Goal: Task Accomplishment & Management: Use online tool/utility

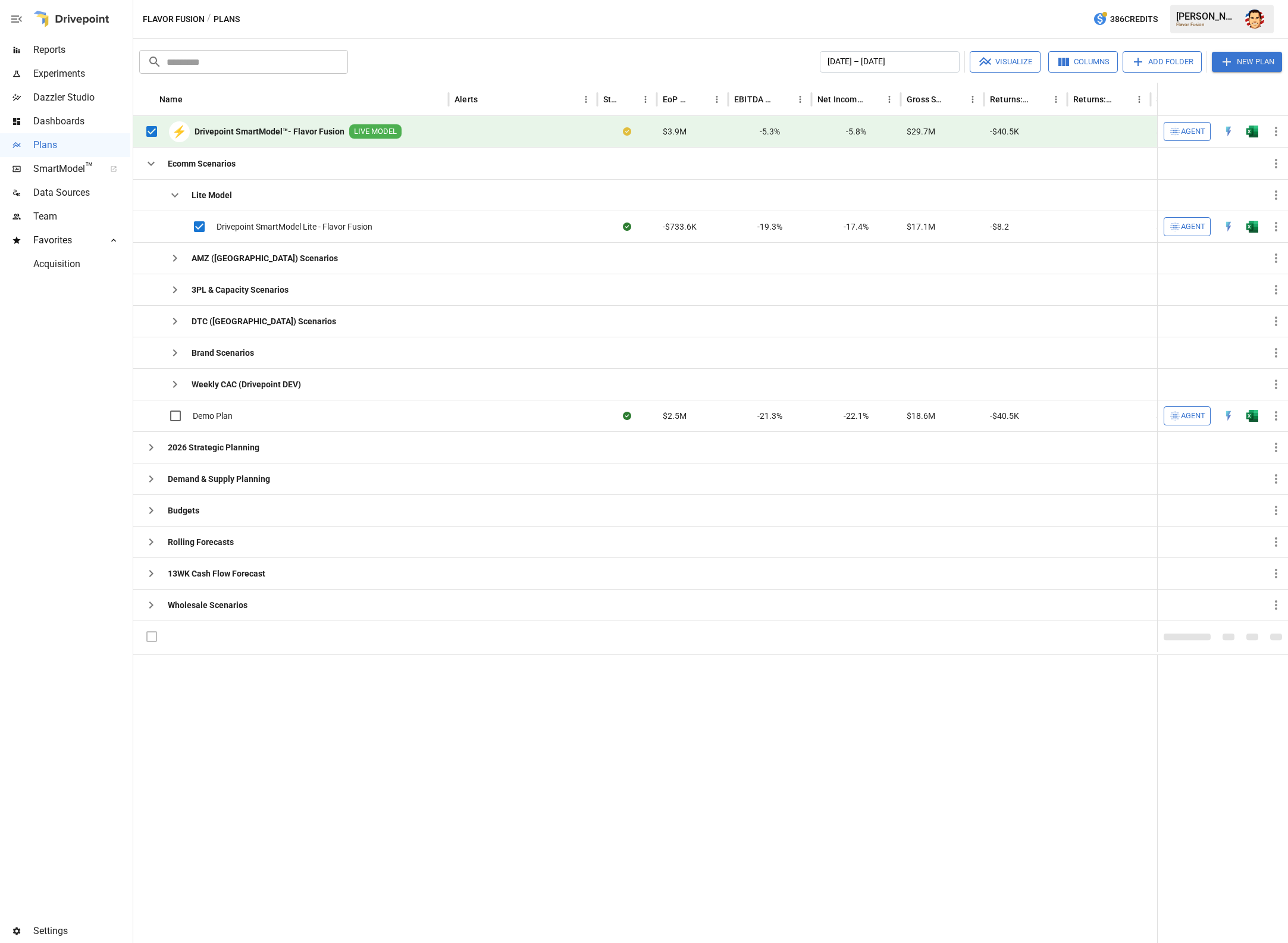
click at [1175, 130] on icon "button" at bounding box center [1175, 132] width 10 height 10
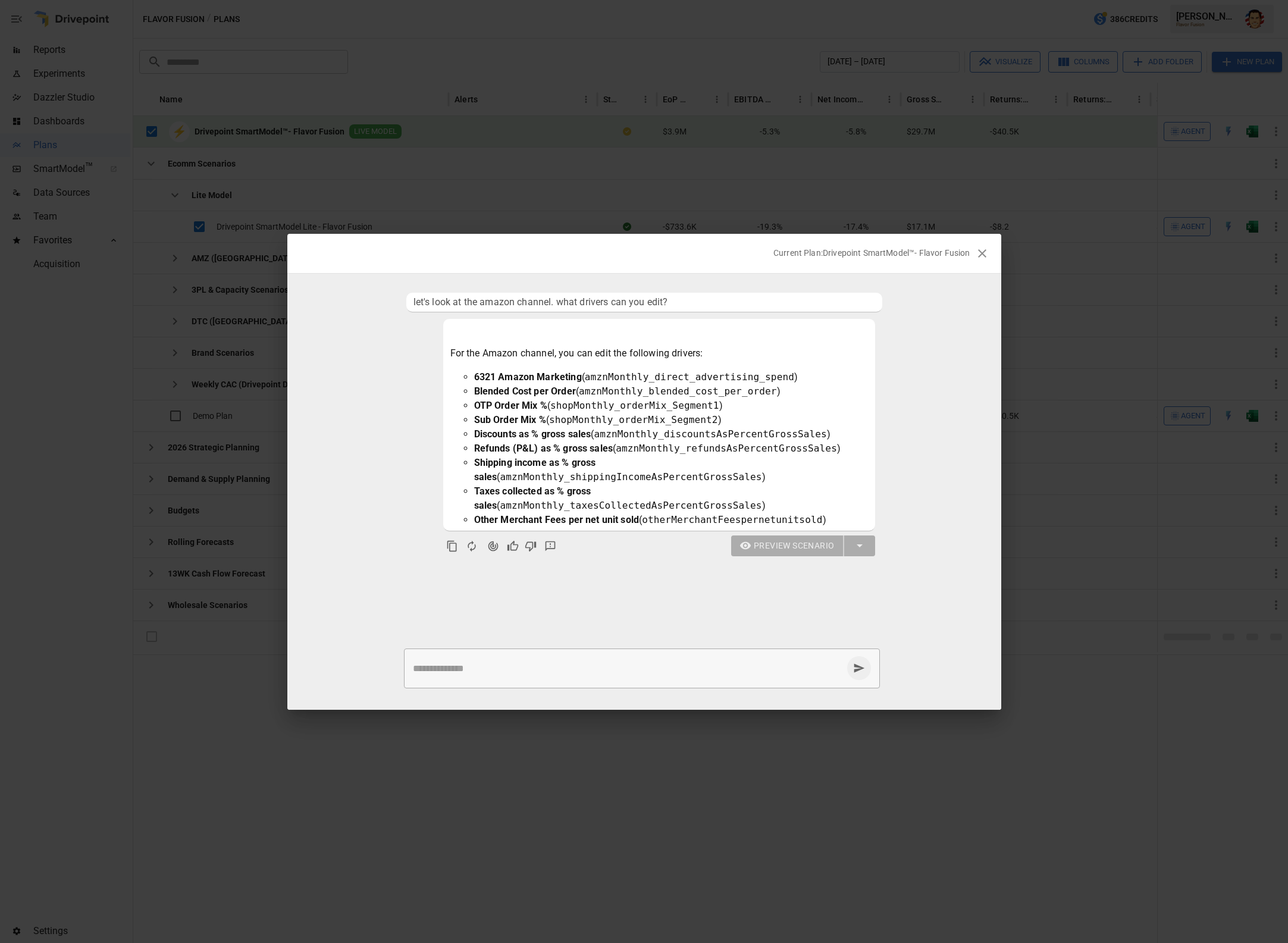
click at [461, 681] on div "* ​" at bounding box center [641, 668] width 476 height 40
type textarea "**********"
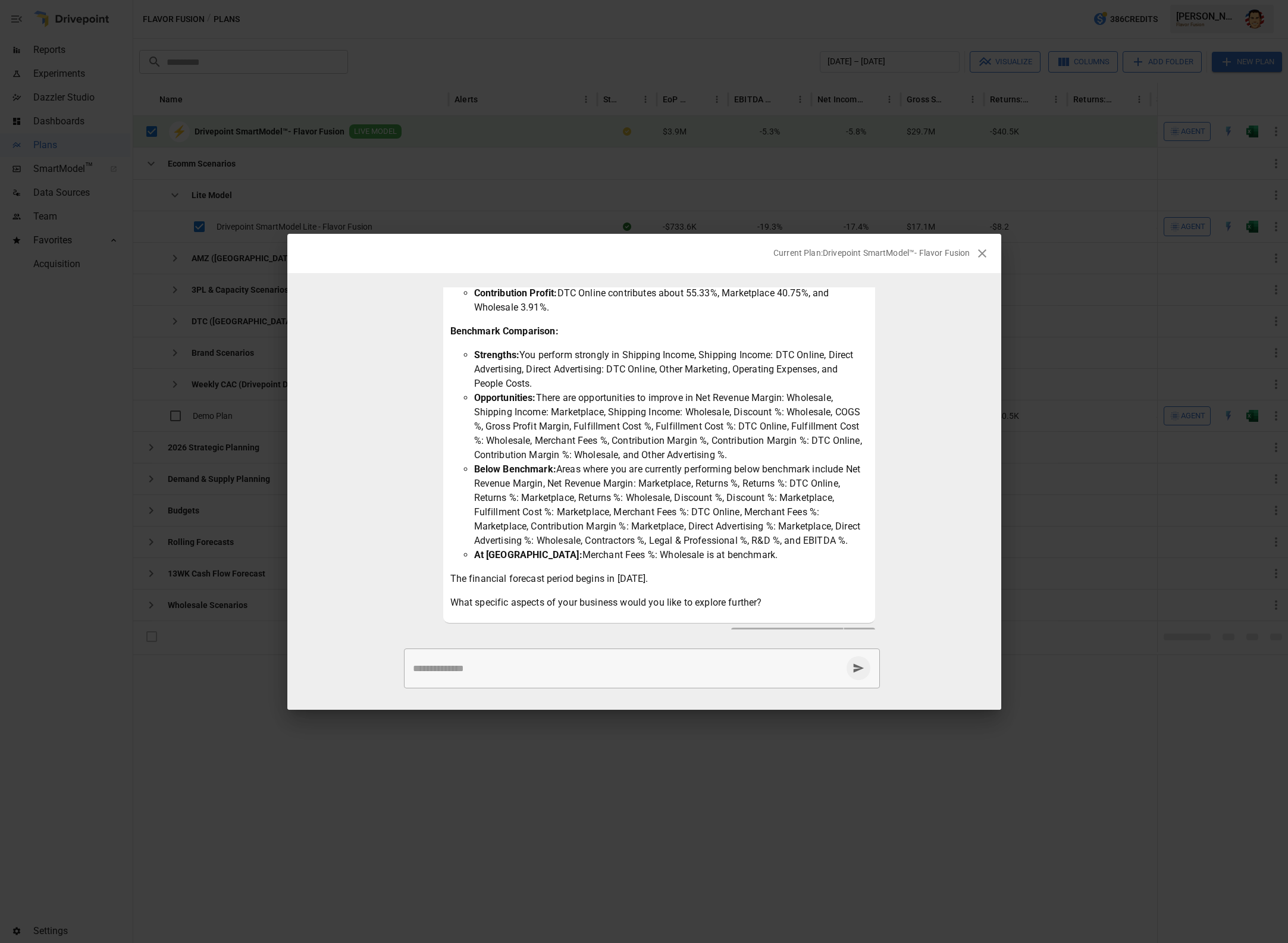
scroll to position [666, 0]
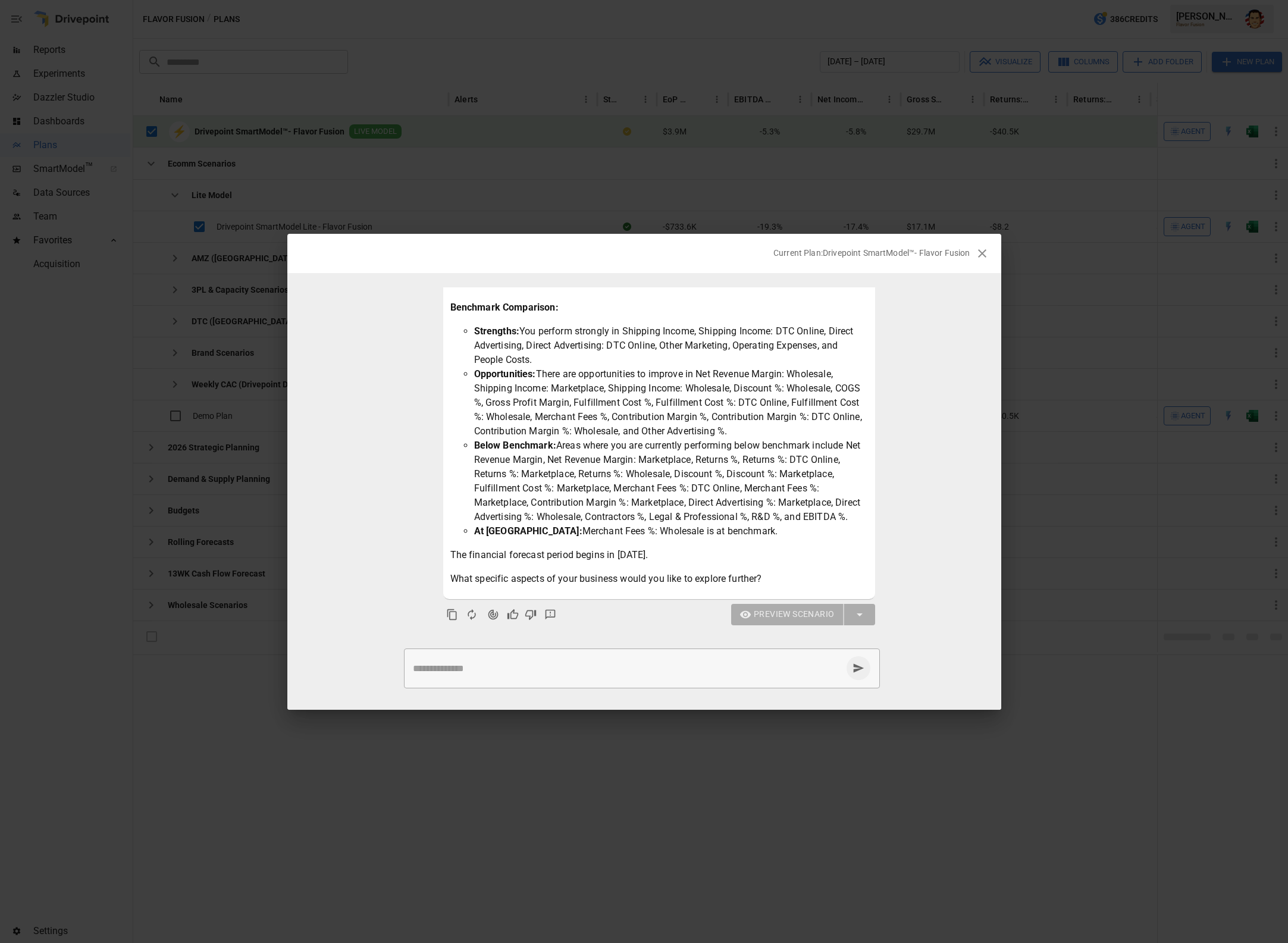
click at [470, 676] on div "* ​" at bounding box center [641, 668] width 476 height 40
type textarea "**********"
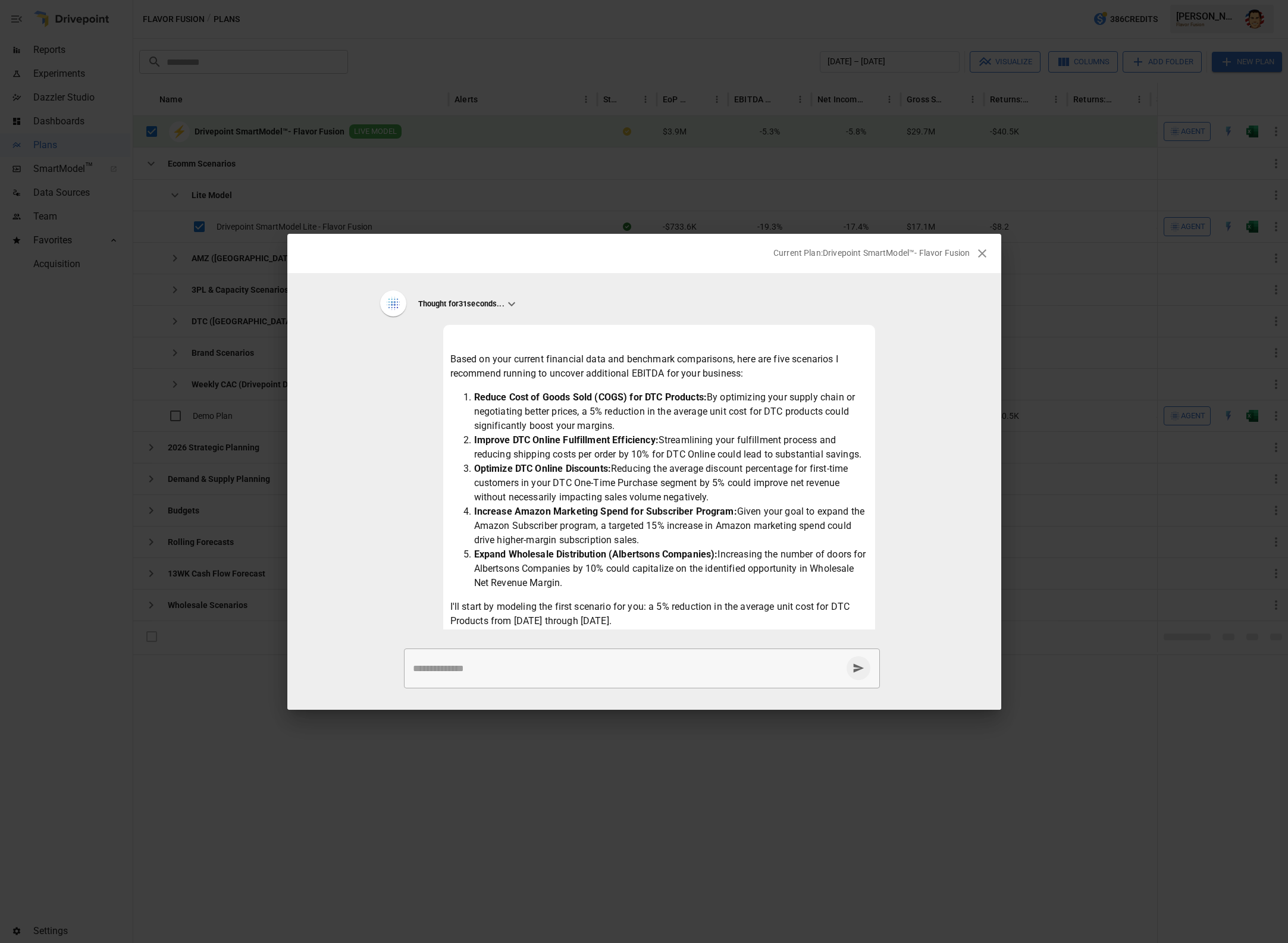
scroll to position [1089, 0]
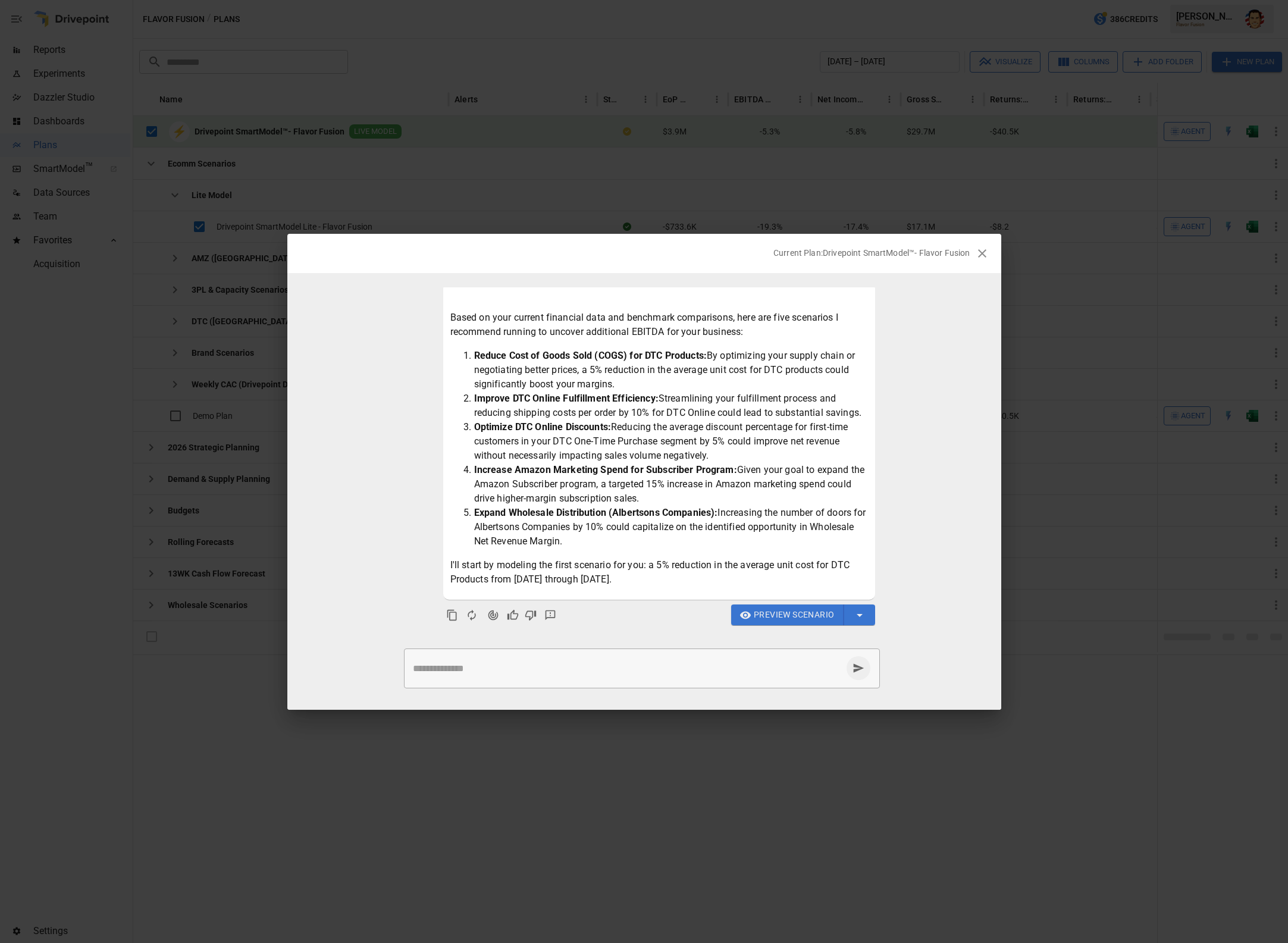
click at [700, 449] on li "Optimize DTC Online Discounts: Reducing the average discount percentage for fir…" at bounding box center [671, 441] width 394 height 43
click at [663, 452] on li "Optimize DTC Online Discounts: Reducing the average discount percentage for fir…" at bounding box center [671, 441] width 394 height 43
click at [604, 444] on li "Optimize DTC Online Discounts: Reducing the average discount percentage for fir…" at bounding box center [671, 441] width 394 height 43
click at [524, 430] on strong "Optimize DTC Online Discounts:" at bounding box center [543, 427] width 138 height 12
drag, startPoint x: 464, startPoint y: 356, endPoint x: 766, endPoint y: 584, distance: 378.4
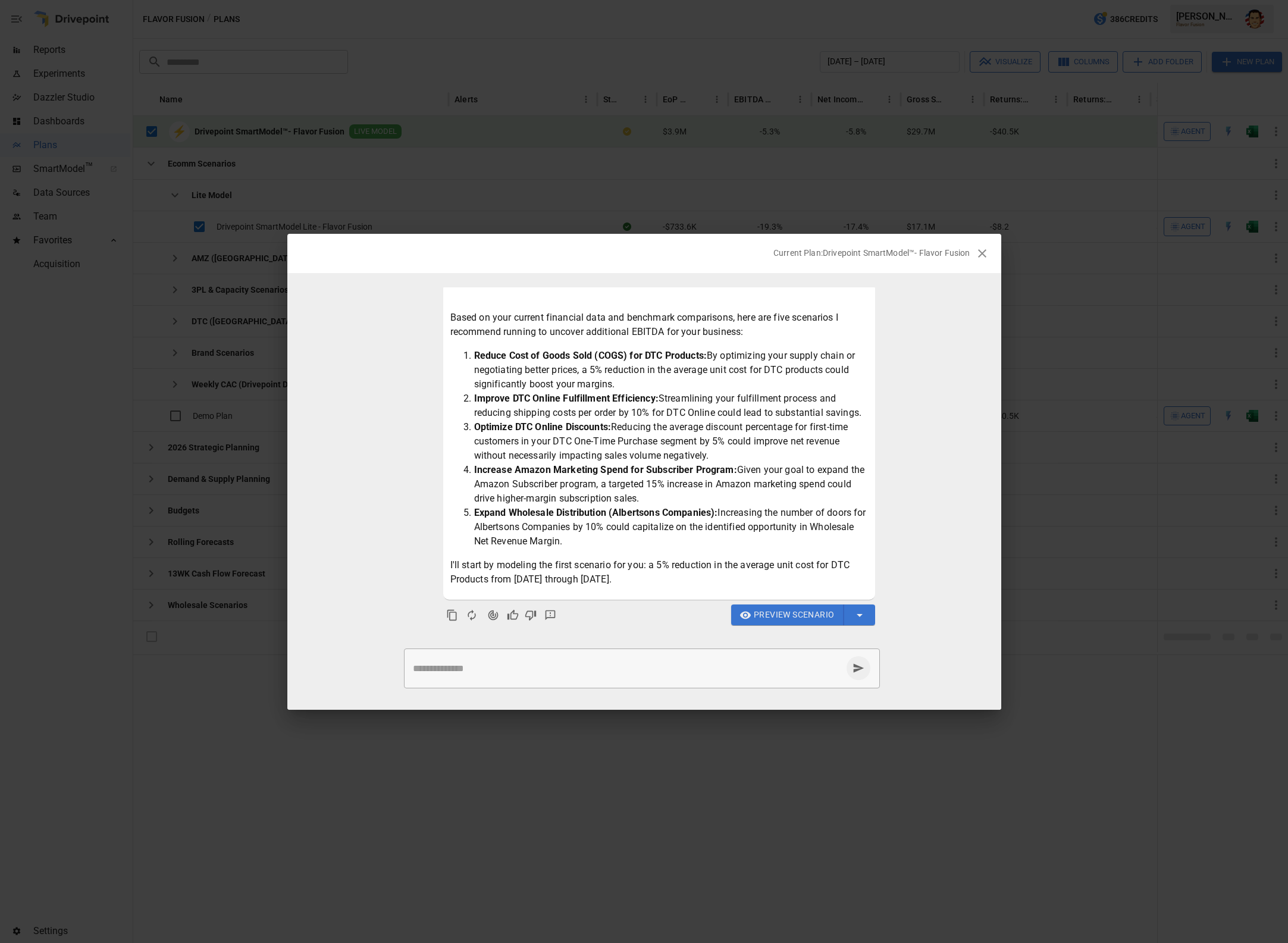
click at [765, 584] on div "Based on your current financial data and benchmark comparisons, here are five s…" at bounding box center [659, 448] width 418 height 276
click at [766, 584] on p "I'll start by modeling the first scenario for you: a 5% reduction in the averag…" at bounding box center [659, 571] width 418 height 28
click at [760, 537] on li "Expand Wholesale Distribution (Albertsons Companies): Increasing the number of …" at bounding box center [671, 527] width 394 height 43
click at [672, 500] on li "Increase Amazon Marketing Spend for Subscriber Program: Given your goal to expa…" at bounding box center [671, 484] width 394 height 43
click at [656, 500] on li "Increase Amazon Marketing Spend for Subscriber Program: Given your goal to expa…" at bounding box center [671, 484] width 394 height 43
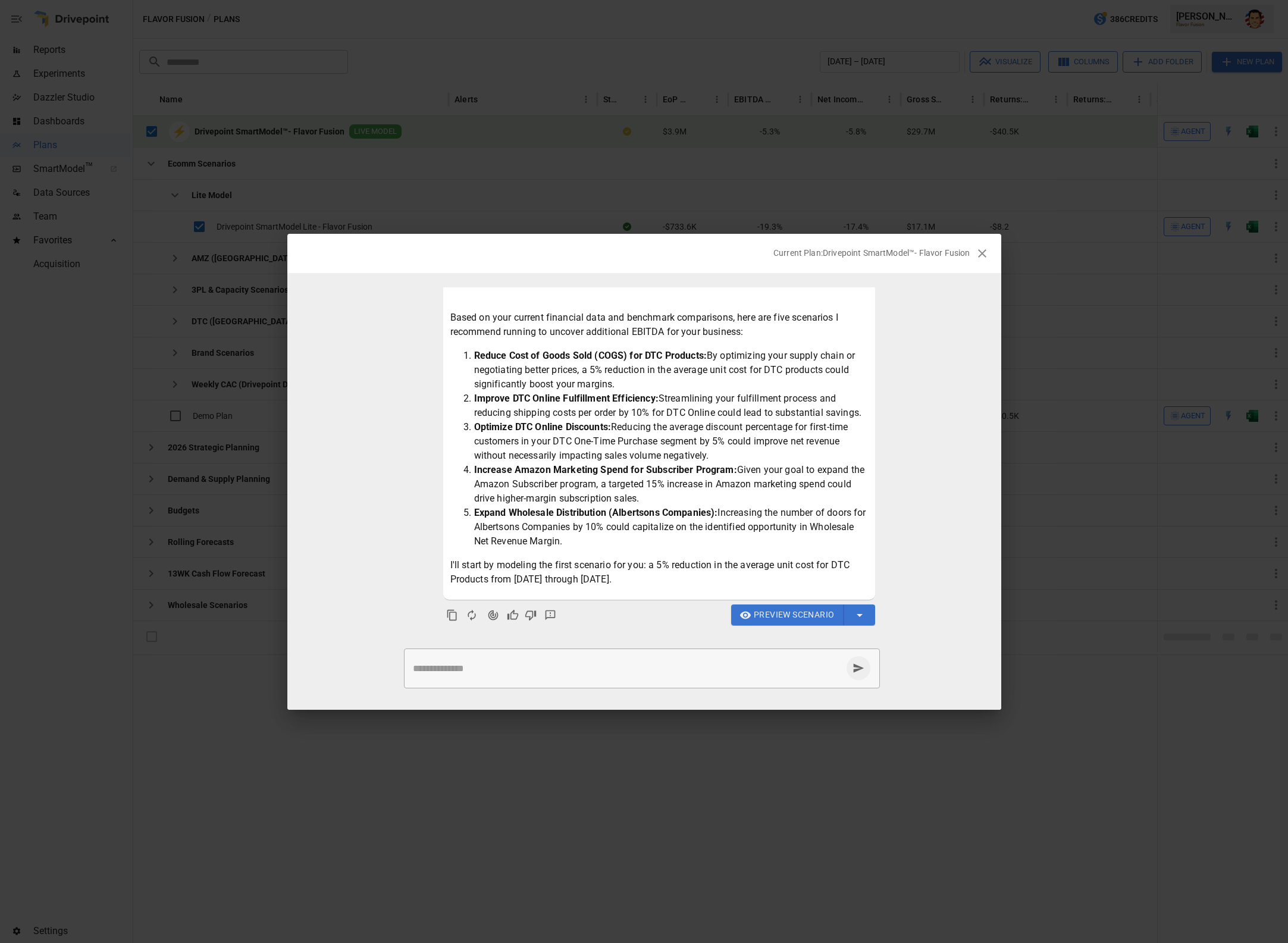
drag, startPoint x: 648, startPoint y: 500, endPoint x: 455, endPoint y: 469, distance: 195.5
click at [455, 469] on ol "Reduce Cost of Goods Sold (COGS) for DTC Products: By optimizing your supply ch…" at bounding box center [659, 448] width 418 height 200
click at [450, 468] on ol "Reduce Cost of Goods Sold (COGS) for DTC Products: By optimizing your supply ch…" at bounding box center [659, 448] width 418 height 200
click at [462, 442] on ol "Reduce Cost of Goods Sold (COGS) for DTC Products: By optimizing your supply ch…" at bounding box center [659, 448] width 418 height 200
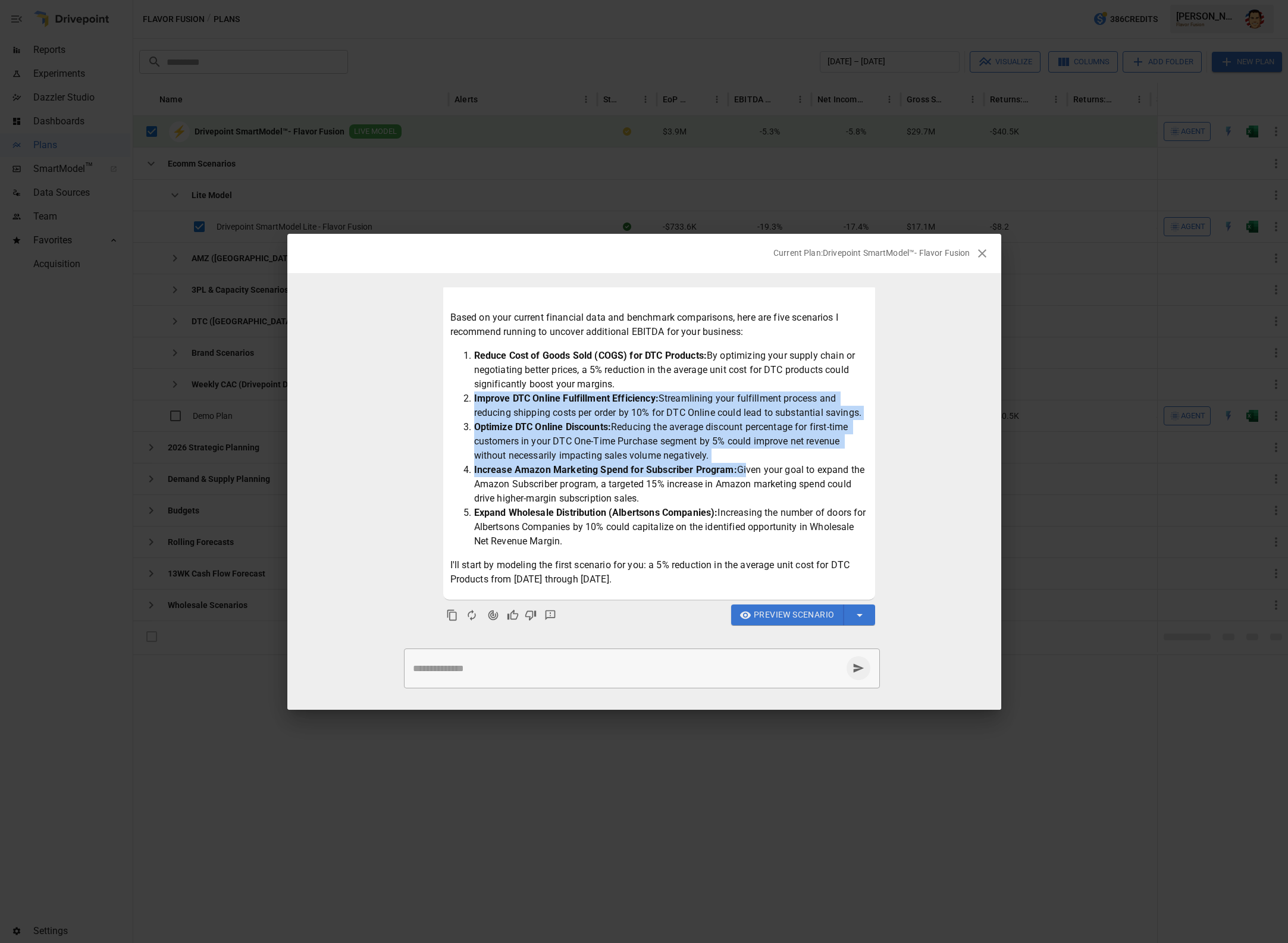
drag, startPoint x: 474, startPoint y: 400, endPoint x: 741, endPoint y: 467, distance: 275.3
click at [741, 467] on ol "Reduce Cost of Goods Sold (COGS) for DTC Products: By optimizing your supply ch…" at bounding box center [659, 448] width 418 height 200
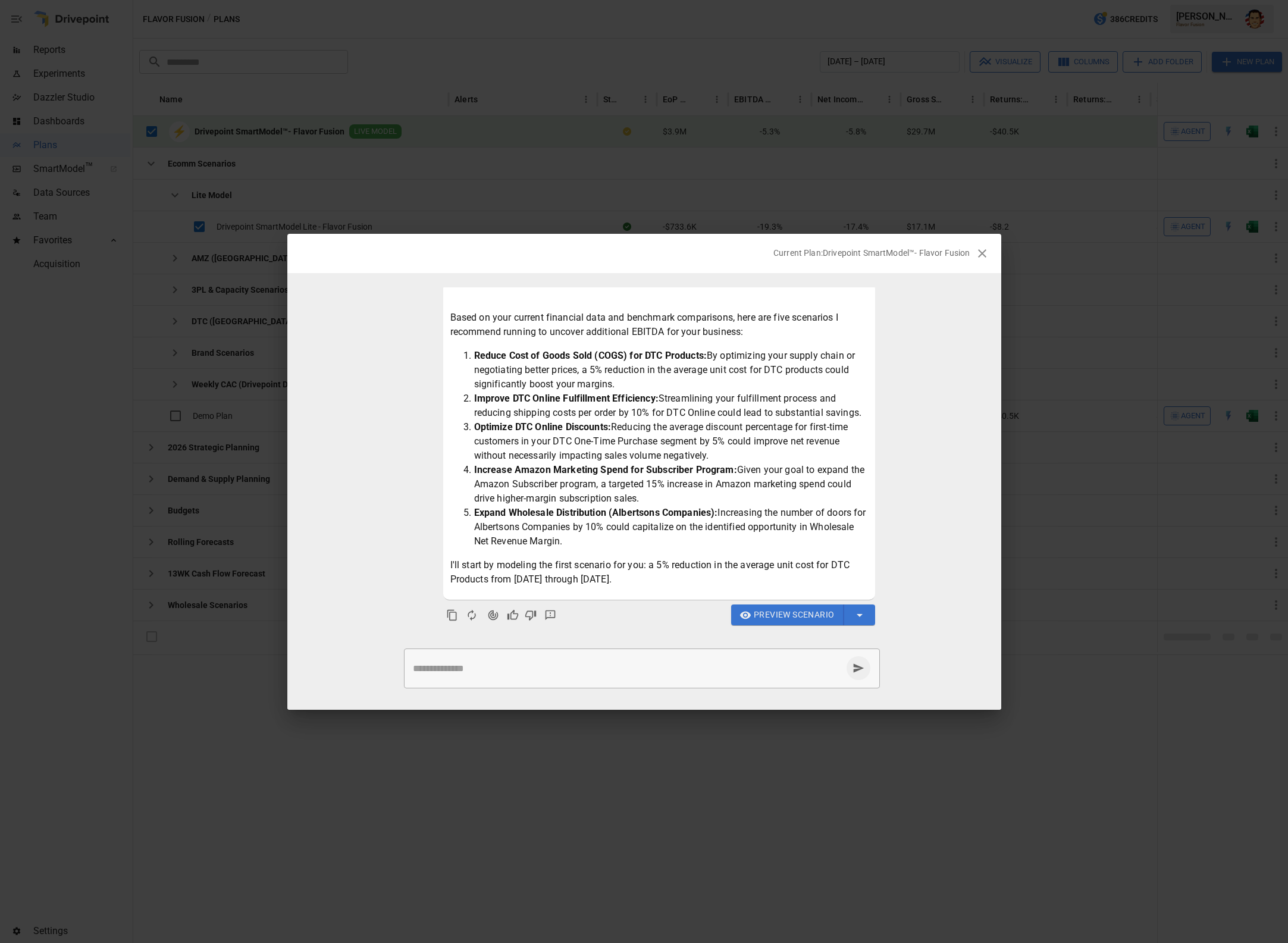
click at [755, 469] on li "Increase Amazon Marketing Spend for Subscriber Program: Given your goal to expa…" at bounding box center [671, 484] width 394 height 43
click at [795, 348] on li "Reduce Cost of Goods Sold (COGS) for DTC Products: By optimizing your supply ch…" at bounding box center [671, 370] width 394 height 43
drag, startPoint x: 565, startPoint y: 473, endPoint x: 727, endPoint y: 496, distance: 163.6
click at [727, 496] on li "Increase Amazon Marketing Spend for Subscriber Program: Given your goal to expa…" at bounding box center [671, 484] width 394 height 43
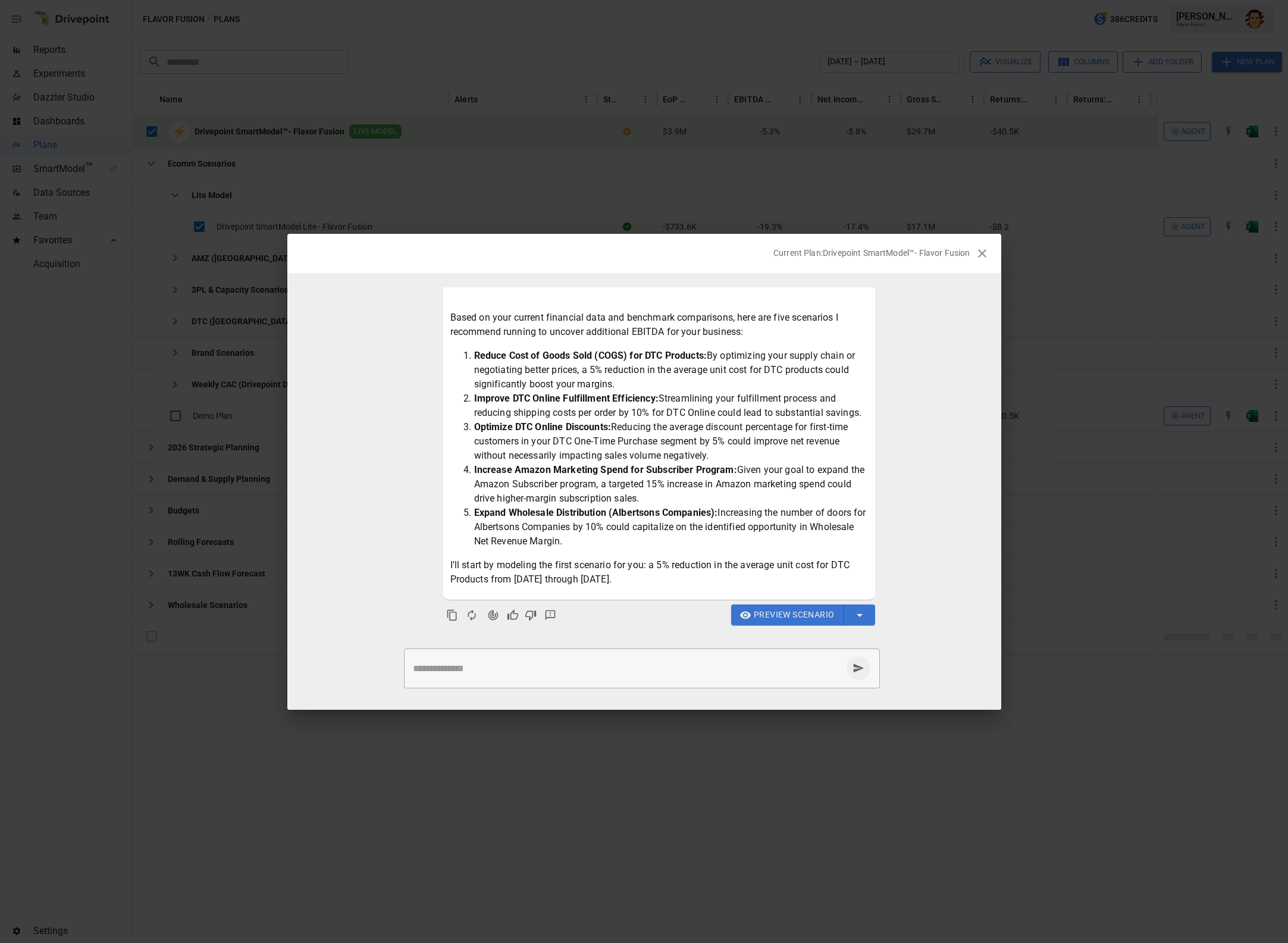
click at [725, 498] on li "Increase Amazon Marketing Spend for Subscriber Program: Given your goal to expa…" at bounding box center [671, 484] width 394 height 43
click at [753, 482] on li "Increase Amazon Marketing Spend for Subscriber Program: Given your goal to expa…" at bounding box center [671, 484] width 394 height 43
click at [874, 463] on div "Based on your current financial data and benchmark comparisons, here are five s…" at bounding box center [659, 441] width 432 height 316
click at [751, 461] on li "Optimize DTC Online Discounts: Reducing the average discount percentage for fir…" at bounding box center [671, 441] width 394 height 43
click at [643, 669] on textarea at bounding box center [628, 668] width 430 height 14
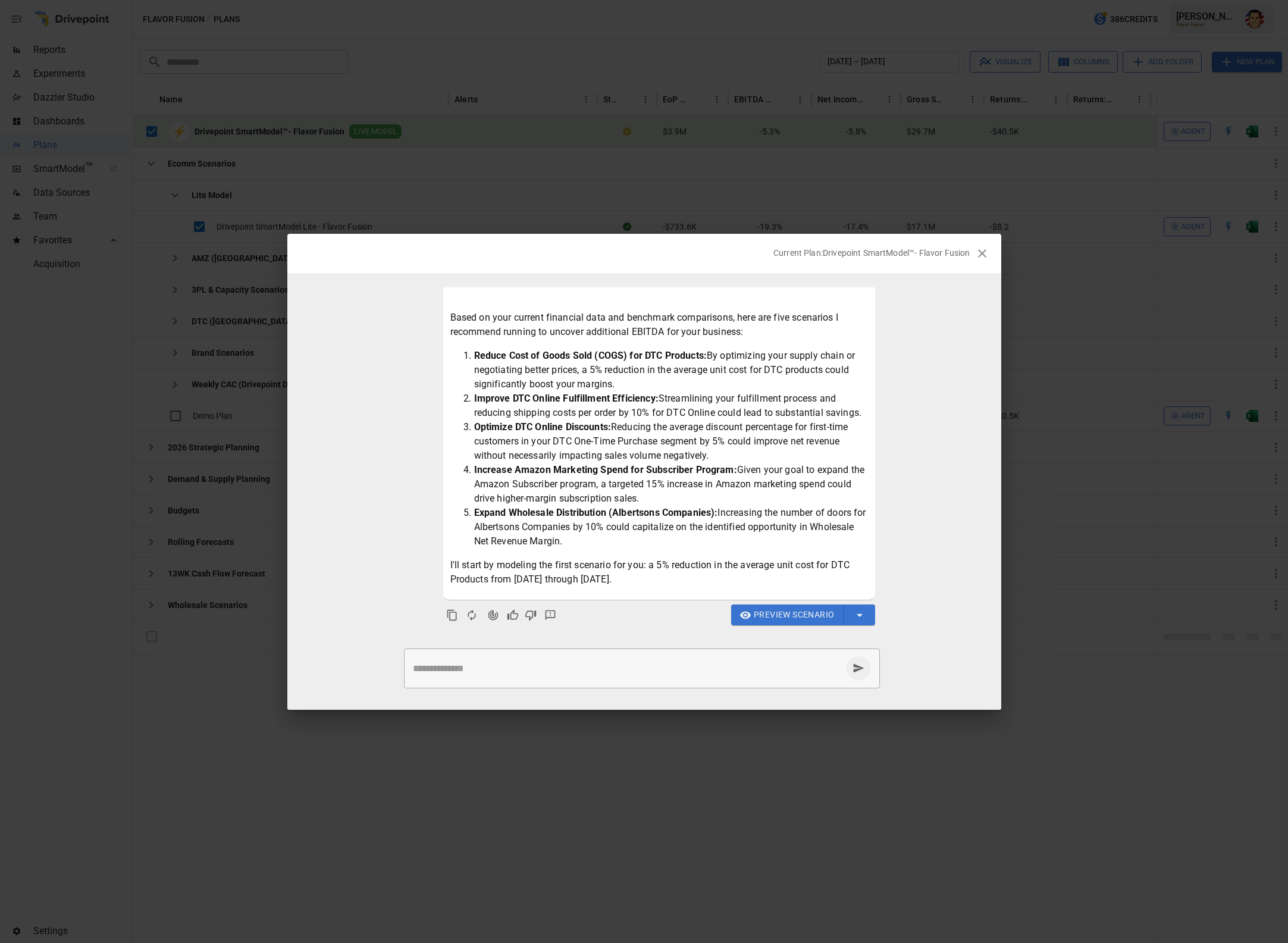
click at [651, 663] on textarea at bounding box center [628, 668] width 430 height 14
click at [649, 668] on textarea at bounding box center [628, 668] width 430 height 14
click at [750, 618] on icon "button" at bounding box center [745, 615] width 12 height 12
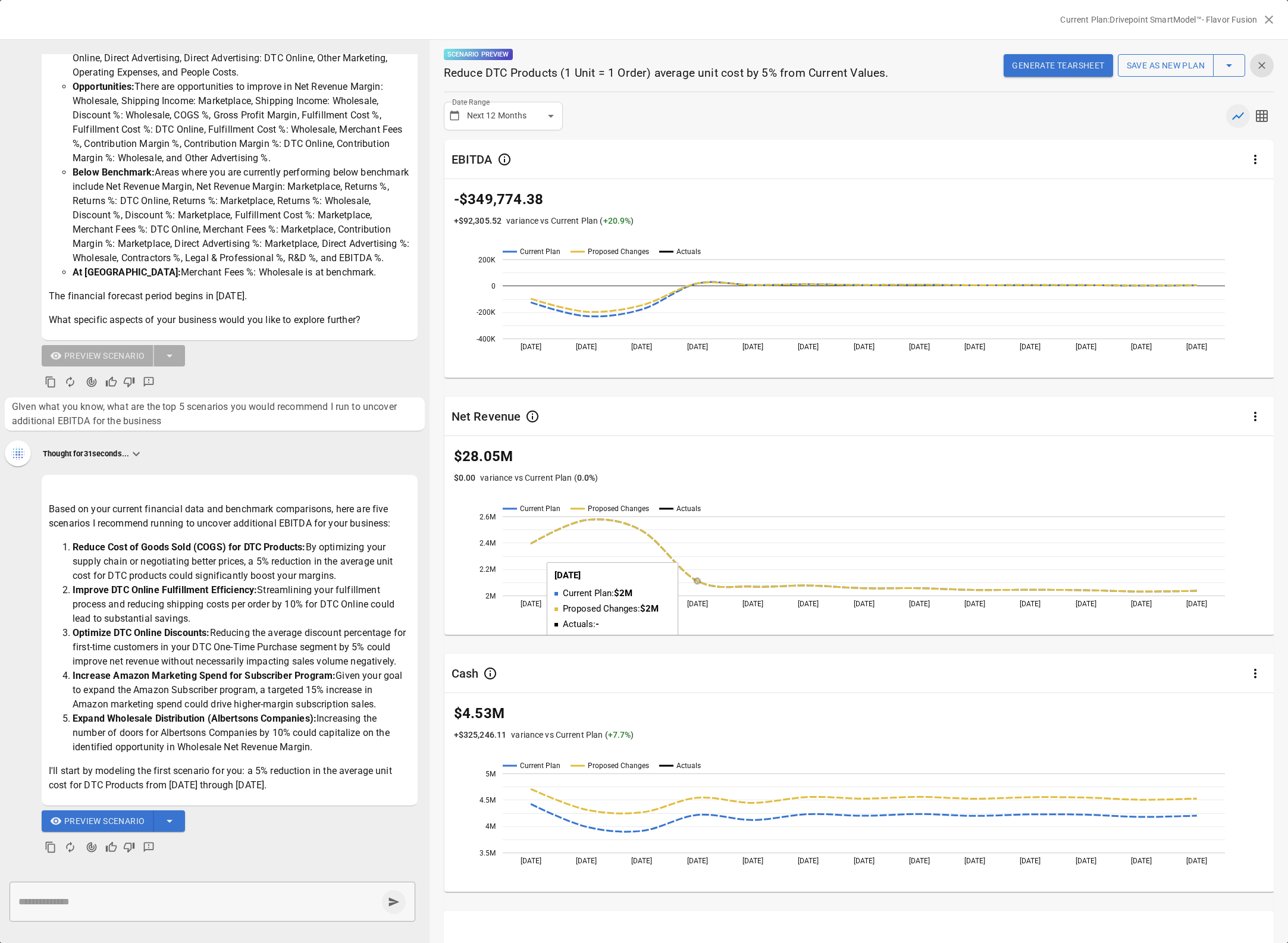
scroll to position [0, 0]
click at [225, 888] on div "* ​" at bounding box center [212, 901] width 405 height 40
type textarea "*"
click at [1259, 122] on icon "button" at bounding box center [1262, 116] width 12 height 12
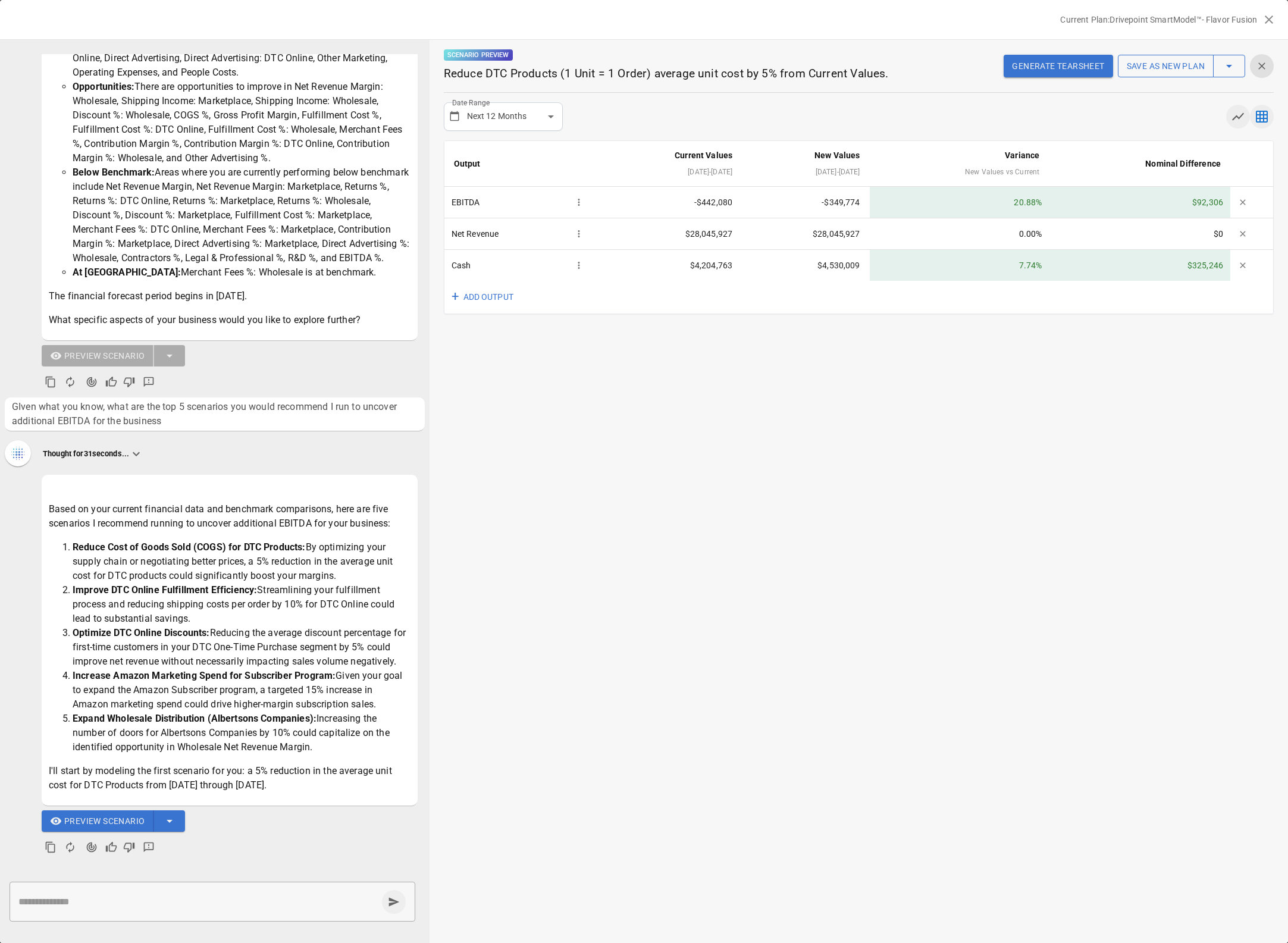
click at [1238, 124] on button "button" at bounding box center [1238, 116] width 24 height 24
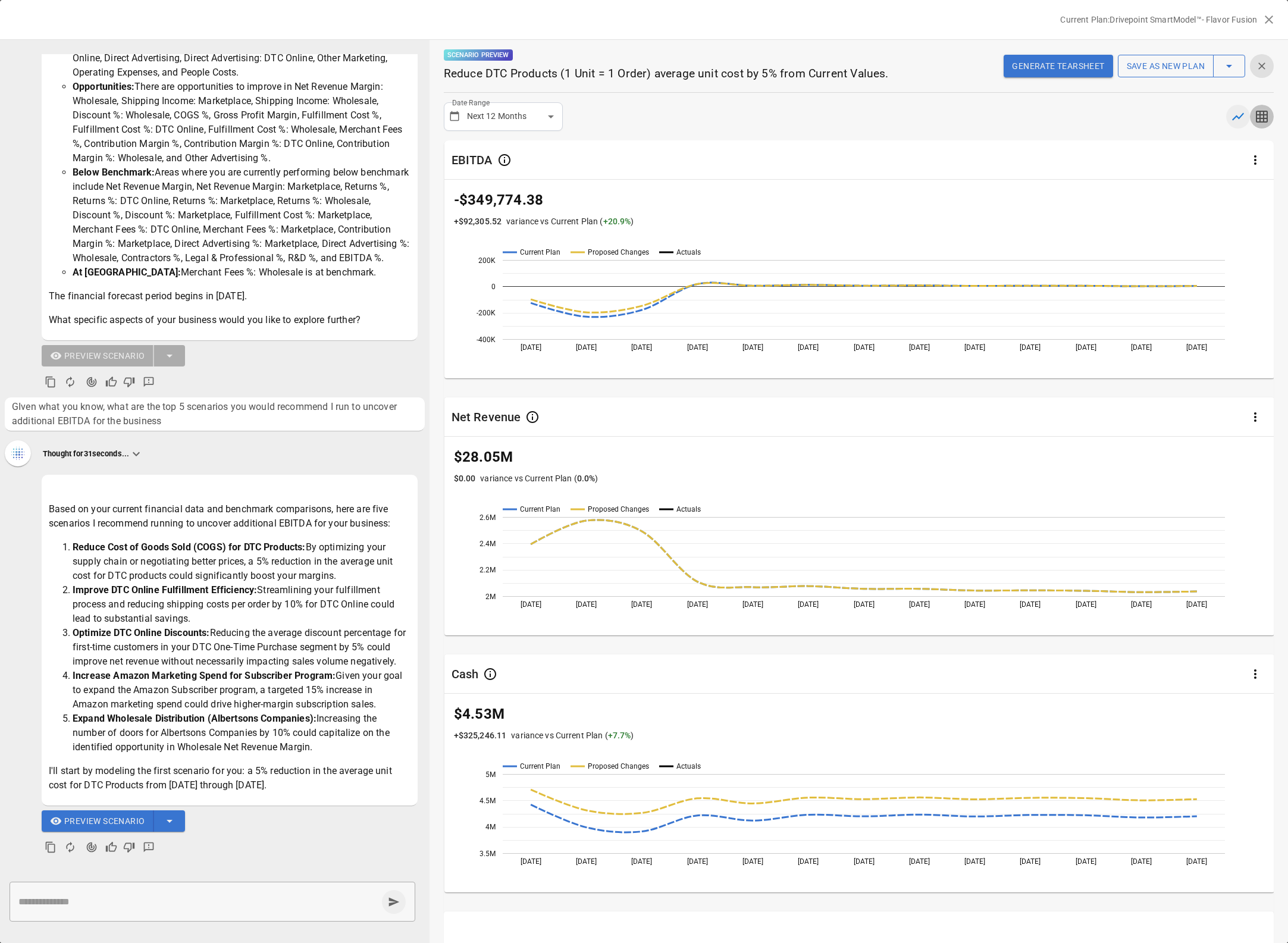
click at [1264, 116] on icon "button" at bounding box center [1262, 116] width 12 height 12
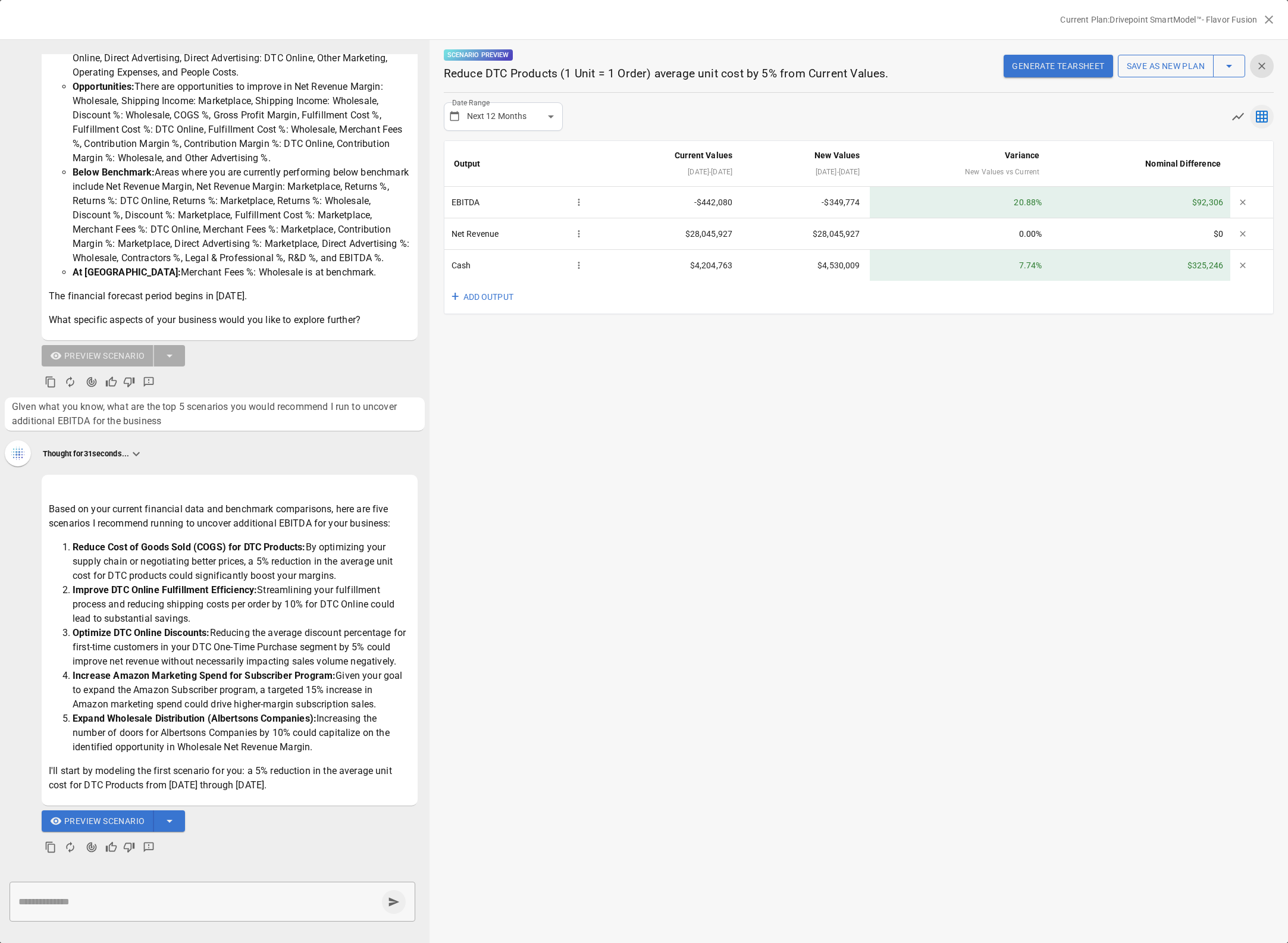
click at [185, 889] on div "* ​" at bounding box center [212, 901] width 405 height 40
type textarea "**********"
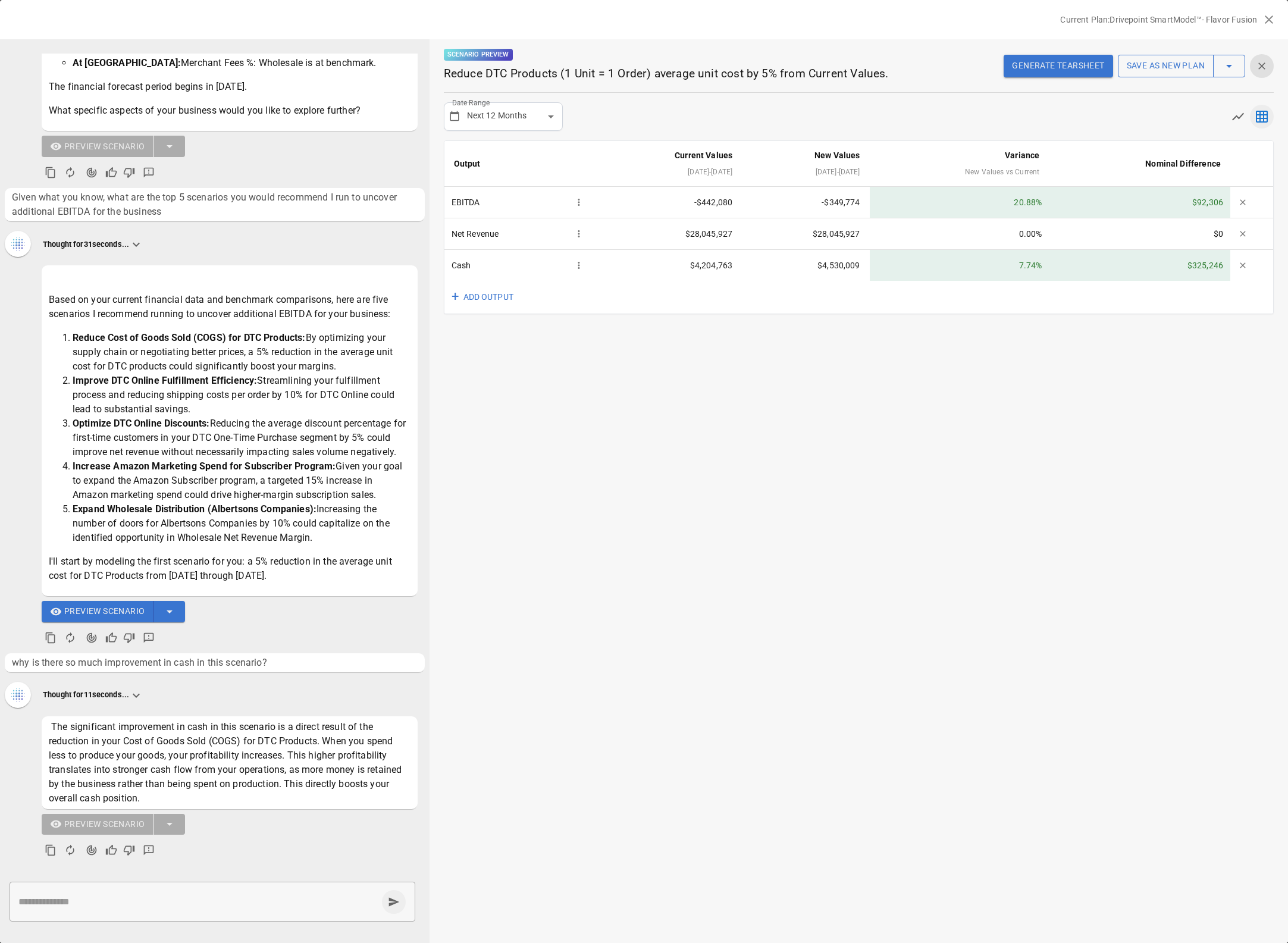
scroll to position [1027, 0]
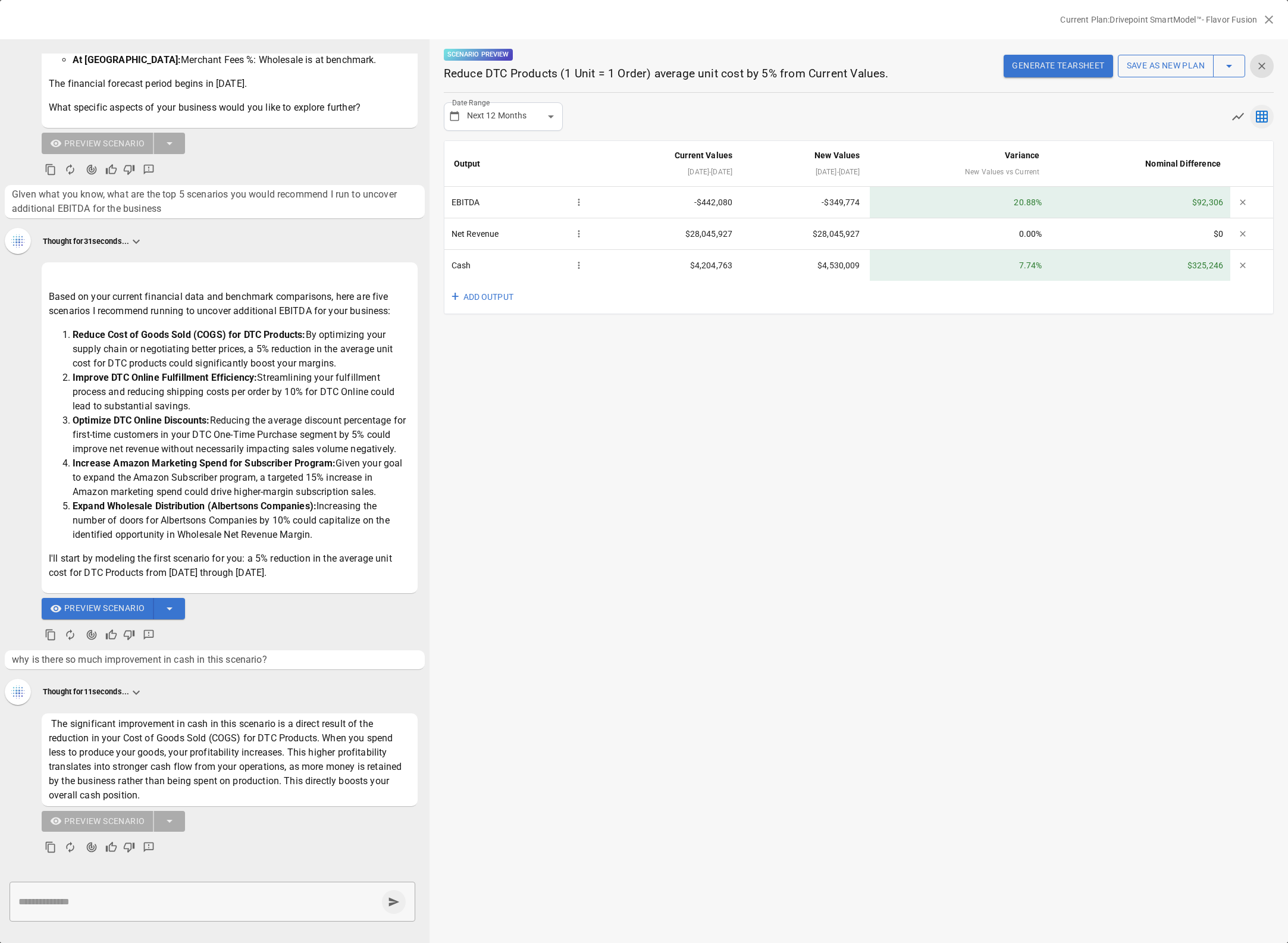
click at [102, 894] on textarea at bounding box center [198, 901] width 359 height 14
type textarea "**********"
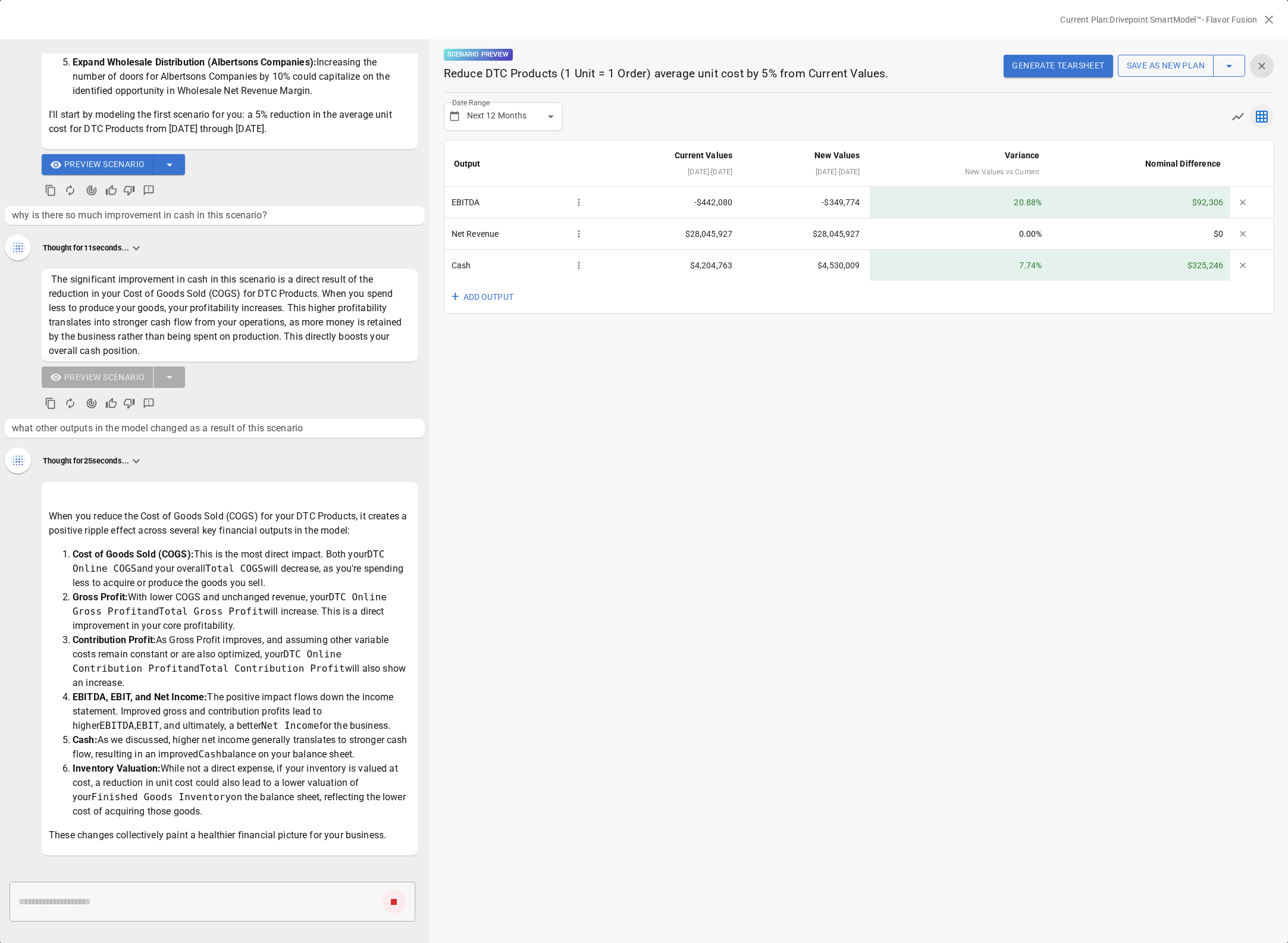
scroll to position [1521, 0]
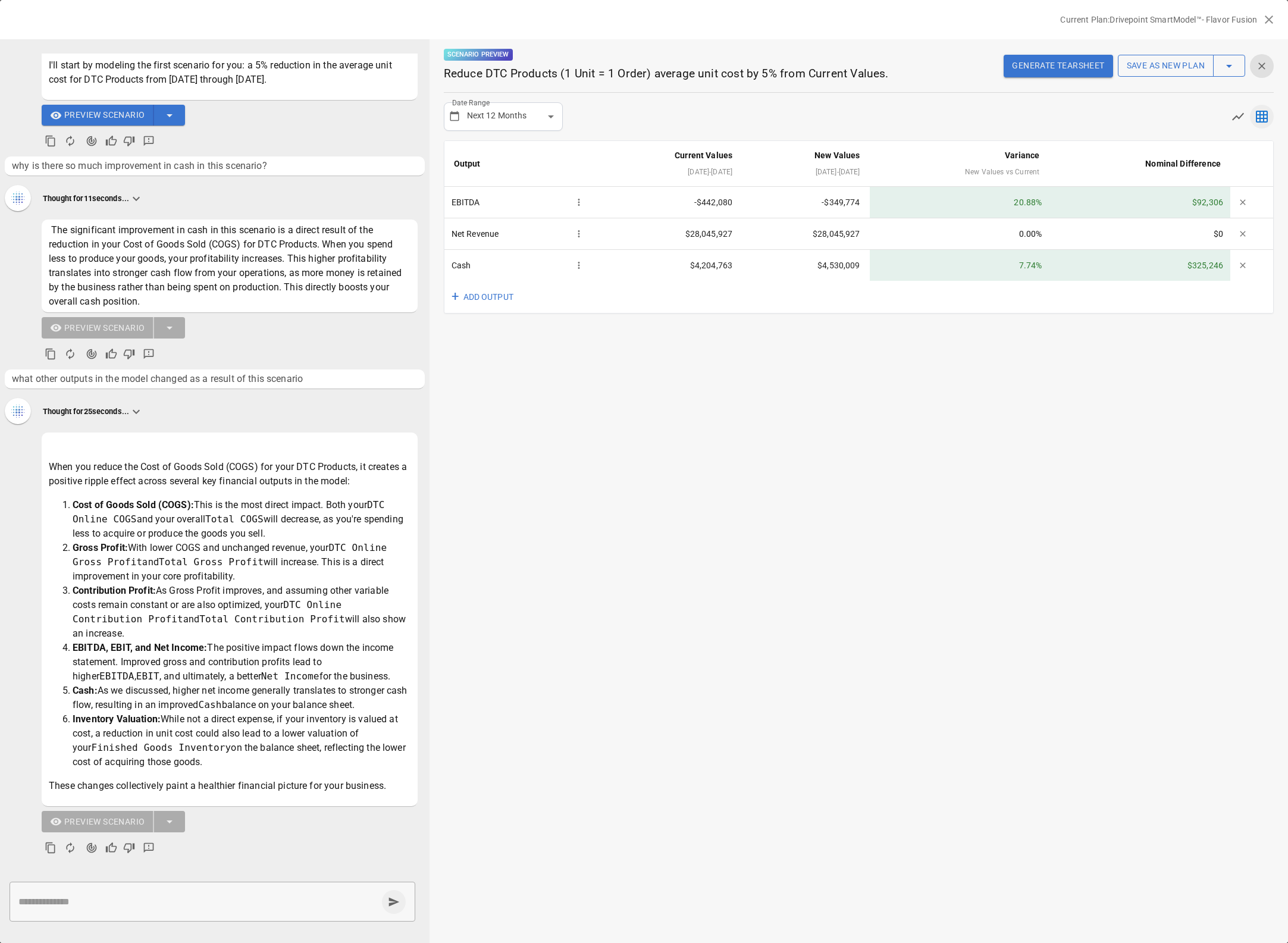
click at [88, 902] on textarea at bounding box center [198, 901] width 359 height 14
type textarea "**********"
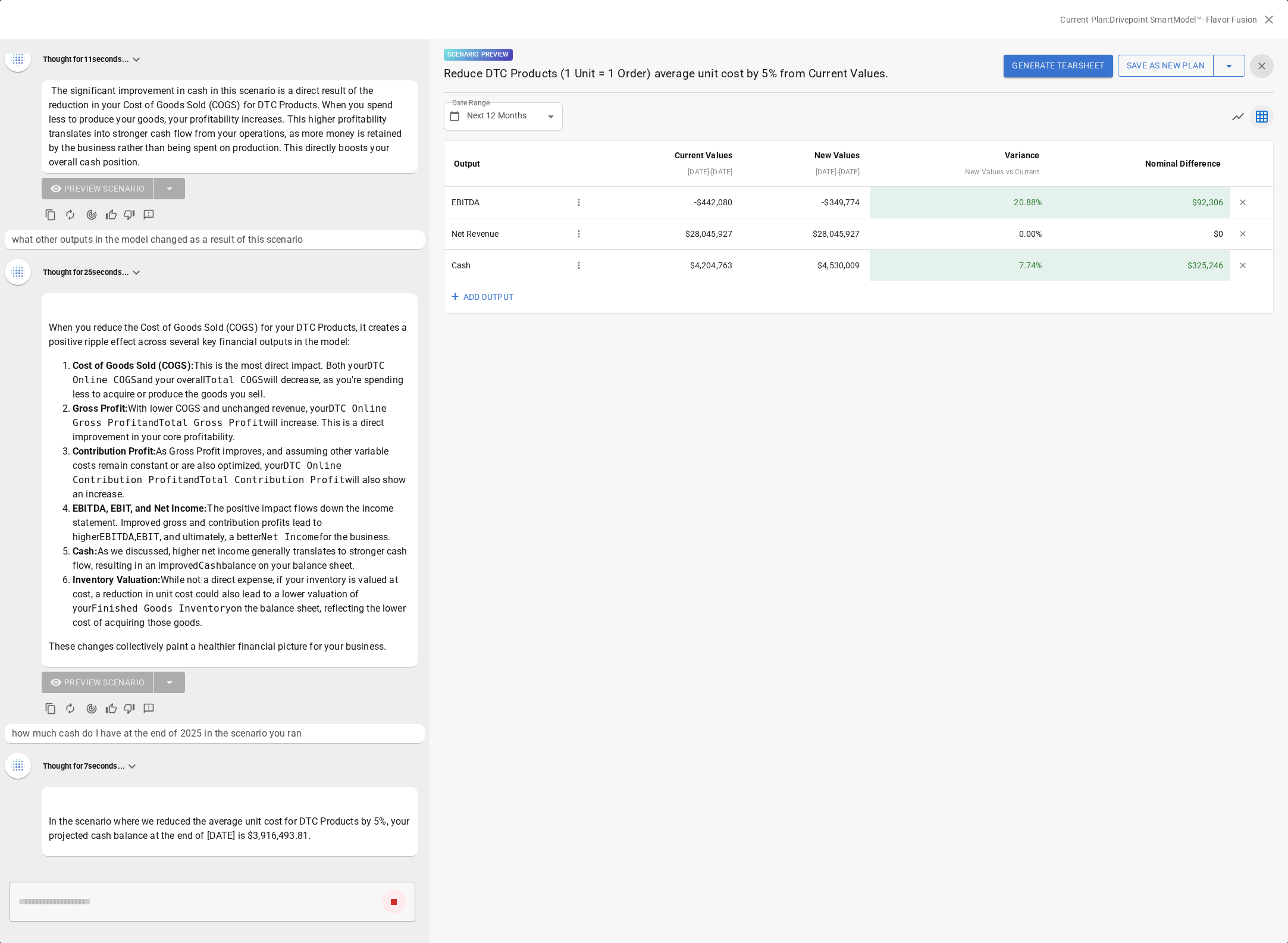
scroll to position [1676, 0]
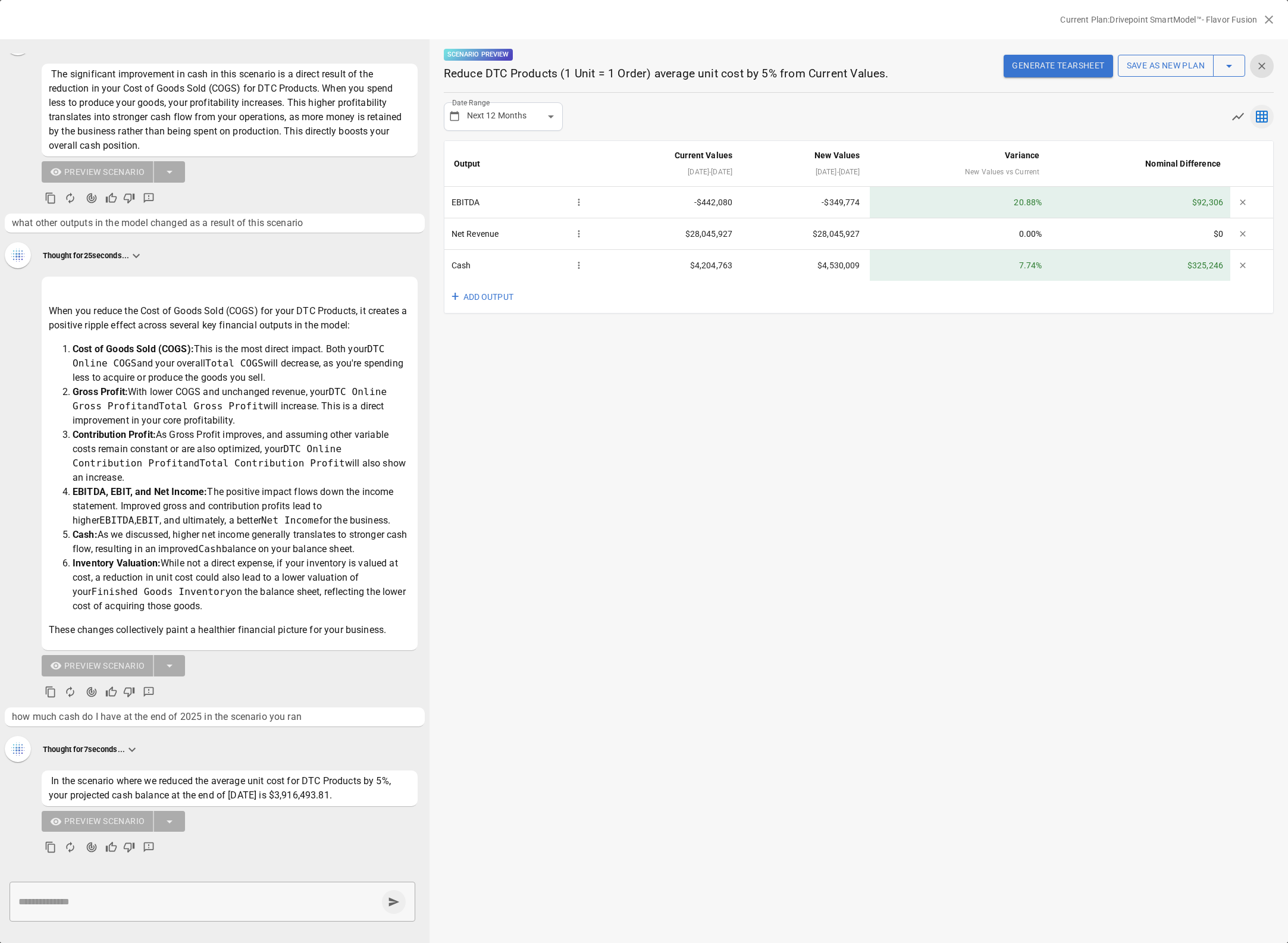
click at [776, 348] on div "**********" at bounding box center [858, 491] width 858 height 904
click at [537, 0] on body "Reports Experiments Dazzler Studio Dashboards Plans SmartModel ™ Data Sources T…" at bounding box center [644, 0] width 1288 height 0
click at [511, 201] on li "Custom" at bounding box center [502, 205] width 117 height 19
type input "******"
click at [615, 121] on button "[DATE] – [DATE]" at bounding box center [642, 115] width 140 height 28
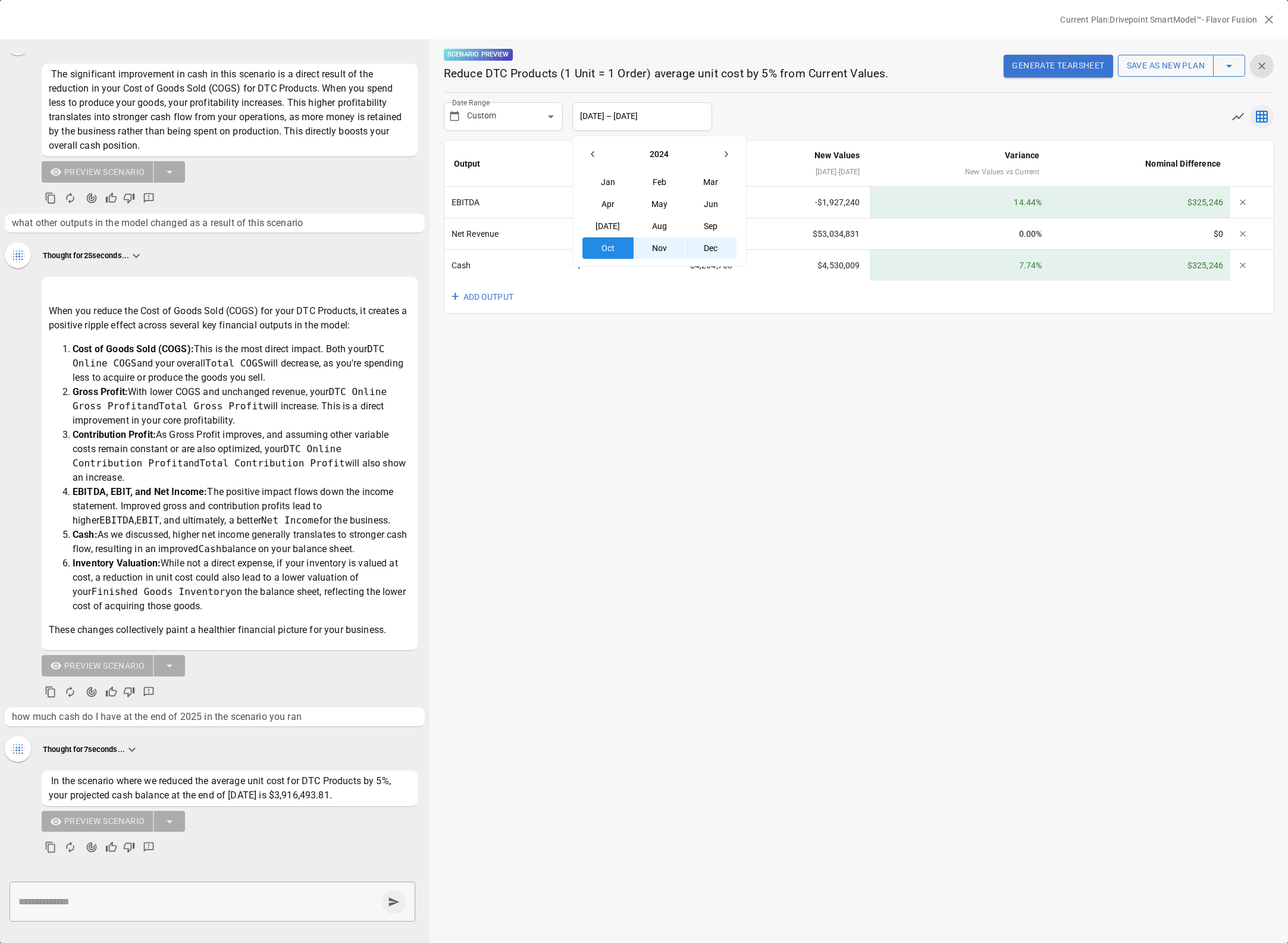
click at [727, 157] on icon "button" at bounding box center [725, 154] width 10 height 10
click at [712, 253] on button "Dec" at bounding box center [711, 248] width 51 height 21
click at [714, 253] on button "Dec" at bounding box center [711, 248] width 51 height 21
drag, startPoint x: 658, startPoint y: 248, endPoint x: 672, endPoint y: 250, distance: 14.1
click at [658, 248] on button "Nov" at bounding box center [660, 248] width 51 height 21
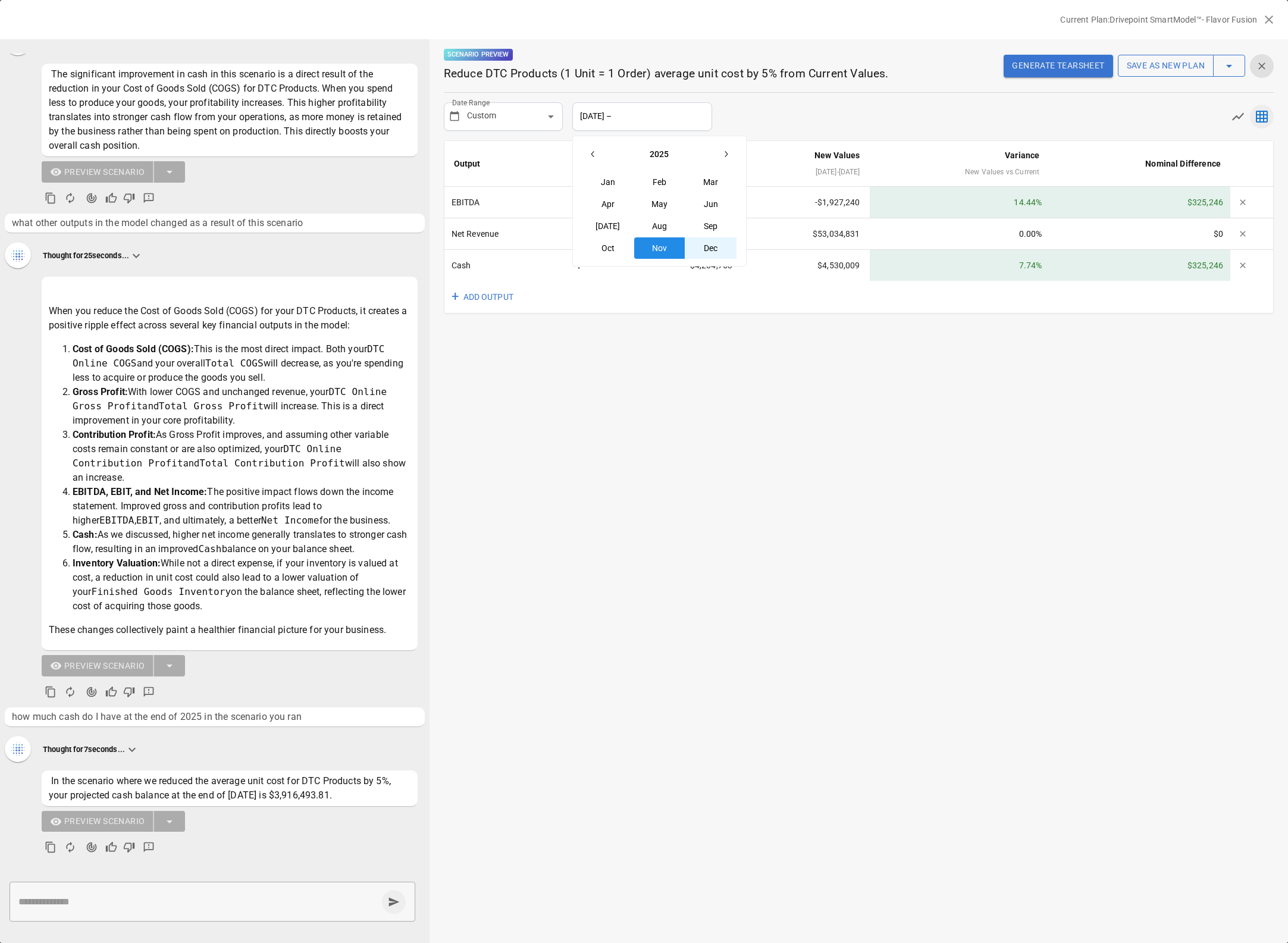
click at [709, 249] on button "Dec" at bounding box center [711, 248] width 51 height 21
click at [719, 317] on div "Scenario Preview Reduce DTC Products (1 Unit = 1 Order) average unit cost by 5%…" at bounding box center [858, 491] width 858 height 904
click at [837, 329] on div "Scenario Preview Reduce DTC Products (1 Unit = 1 Order) average unit cost by 5%…" at bounding box center [858, 491] width 858 height 904
click at [789, 334] on div "Scenario Preview Reduce DTC Products (1 Unit = 1 Order) average unit cost by 5%…" at bounding box center [858, 491] width 858 height 904
click at [724, 268] on td "$3,916,494" at bounding box center [669, 266] width 148 height 31
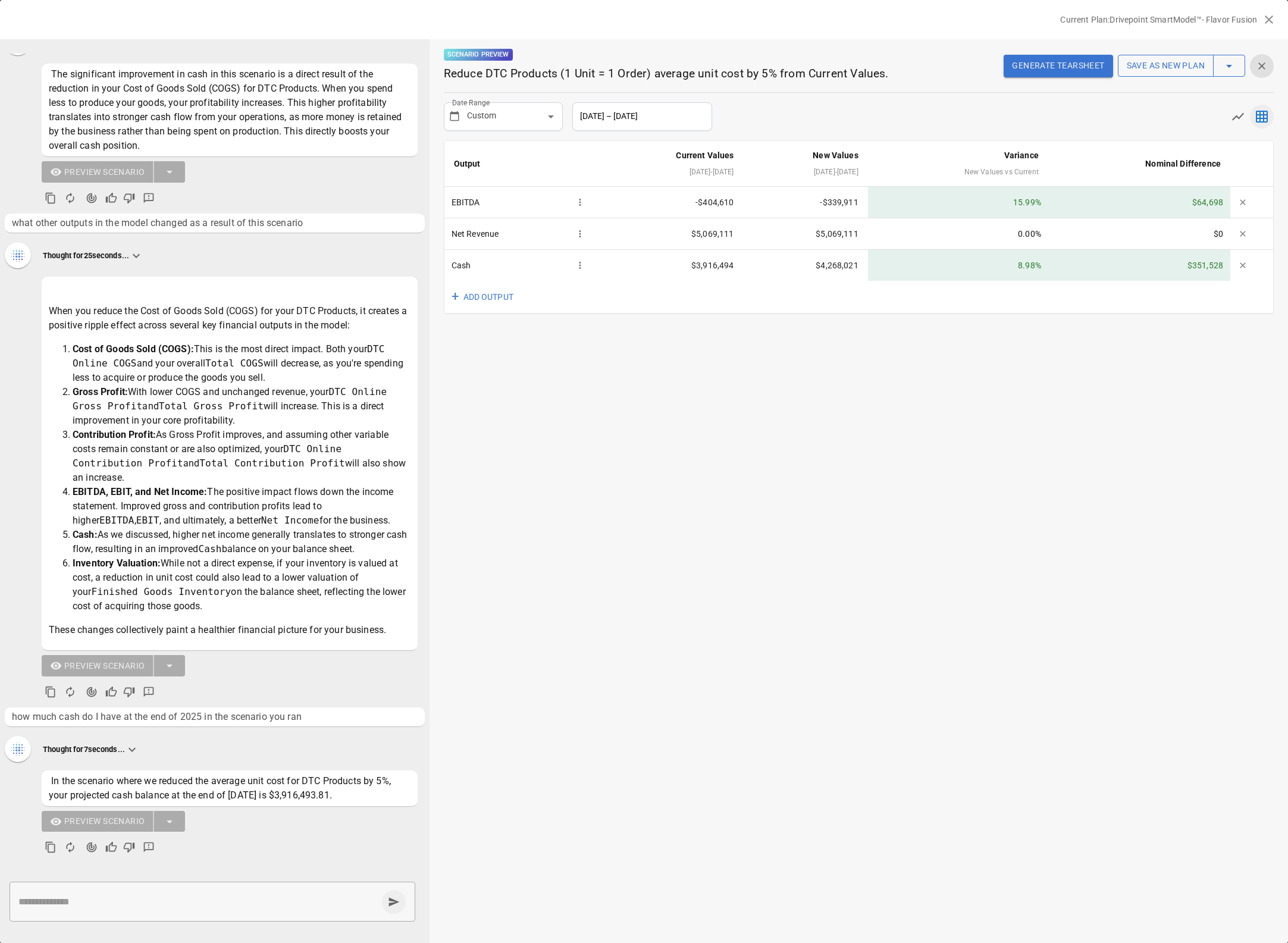
click at [748, 342] on div "Scenario Preview Reduce DTC Products (1 Unit = 1 Order) average unit cost by 5%…" at bounding box center [858, 491] width 858 height 904
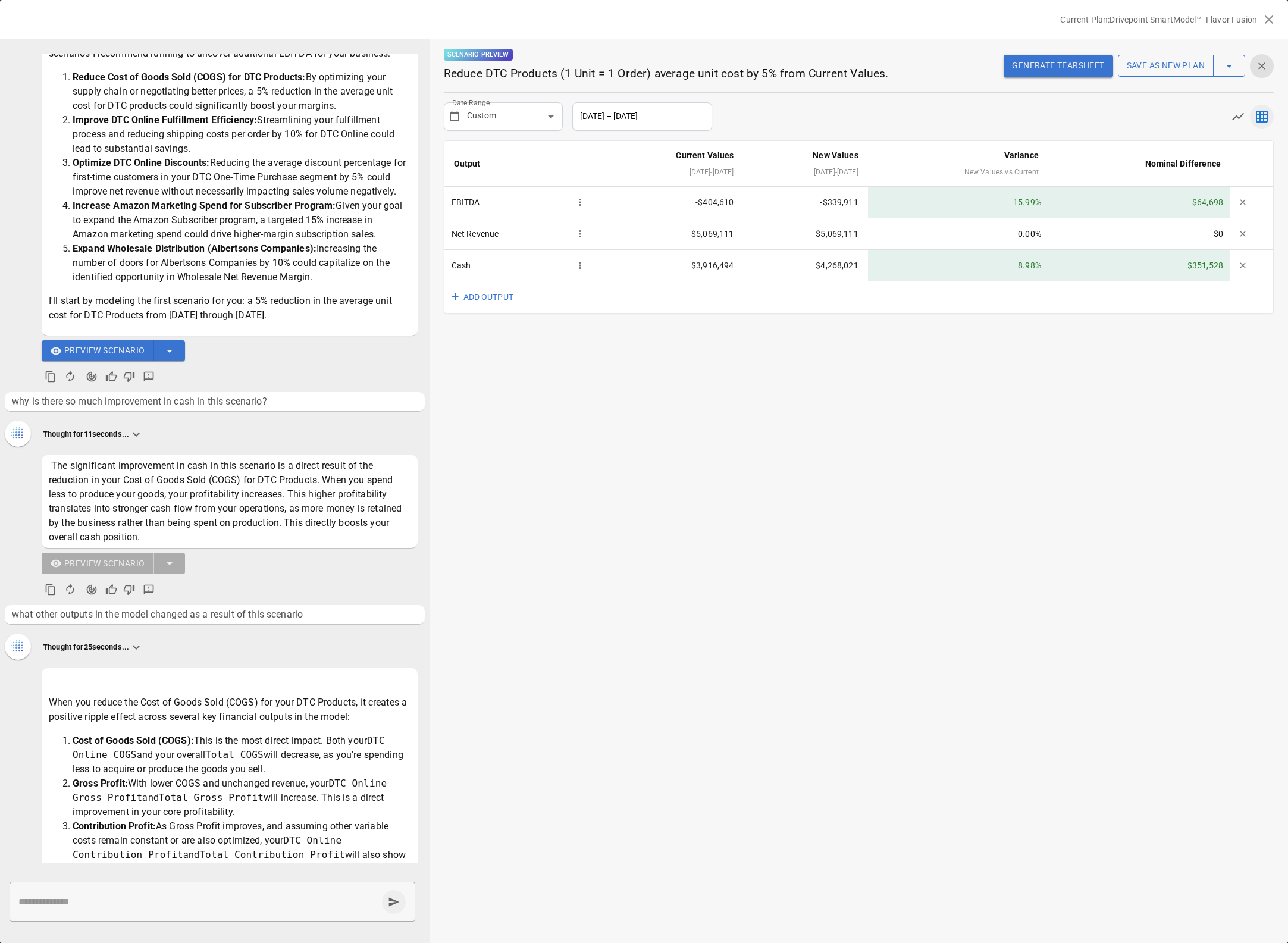
scroll to position [1676, 0]
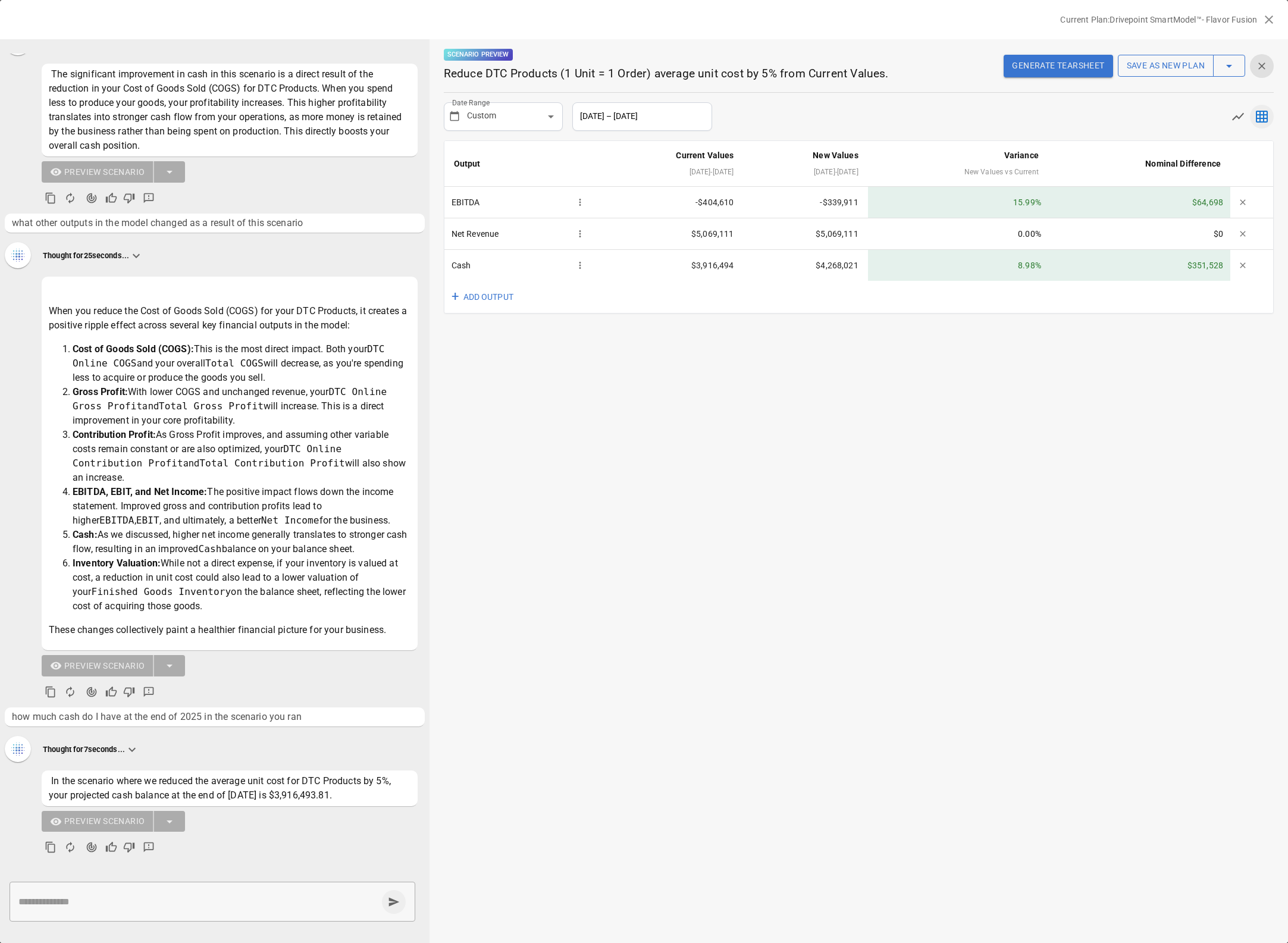
click at [545, 413] on div "Scenario Preview Reduce DTC Products (1 Unit = 1 Order) average unit cost by 5%…" at bounding box center [858, 491] width 858 height 904
